Goal: Check status: Check status

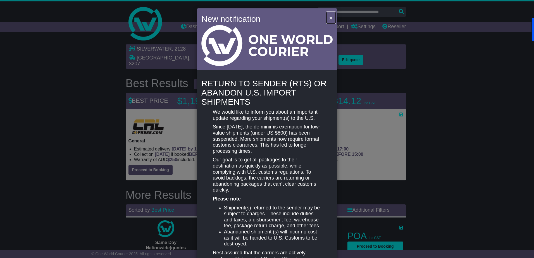
click at [329, 17] on span "×" at bounding box center [330, 18] width 3 height 6
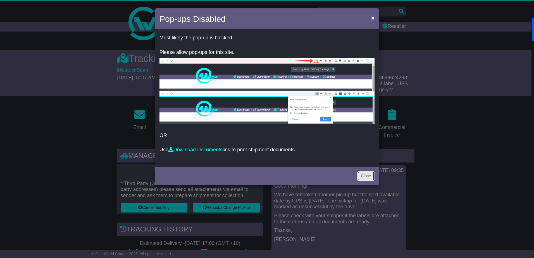
click at [358, 174] on link "Close" at bounding box center [365, 176] width 17 height 10
click at [364, 179] on link "Close" at bounding box center [365, 176] width 17 height 10
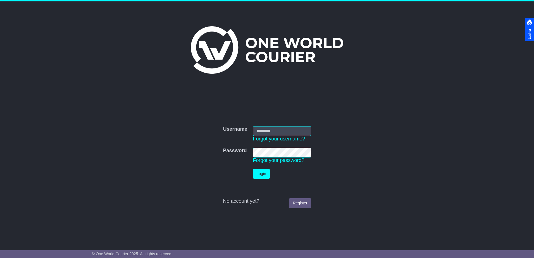
type input "**********"
click at [260, 172] on button "Login" at bounding box center [261, 174] width 17 height 10
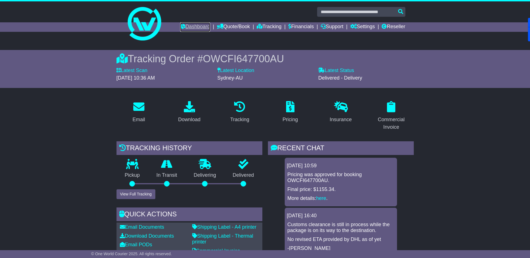
click at [191, 28] on link "Dashboard" at bounding box center [195, 26] width 30 height 9
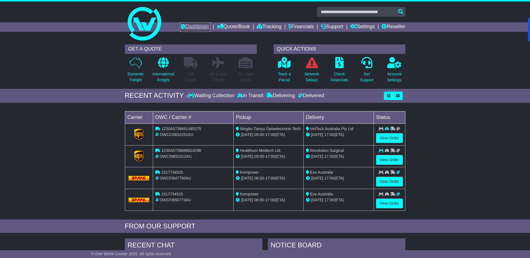
click at [187, 23] on link "Dashboard" at bounding box center [195, 26] width 30 height 9
